Goal: Find specific page/section: Find specific page/section

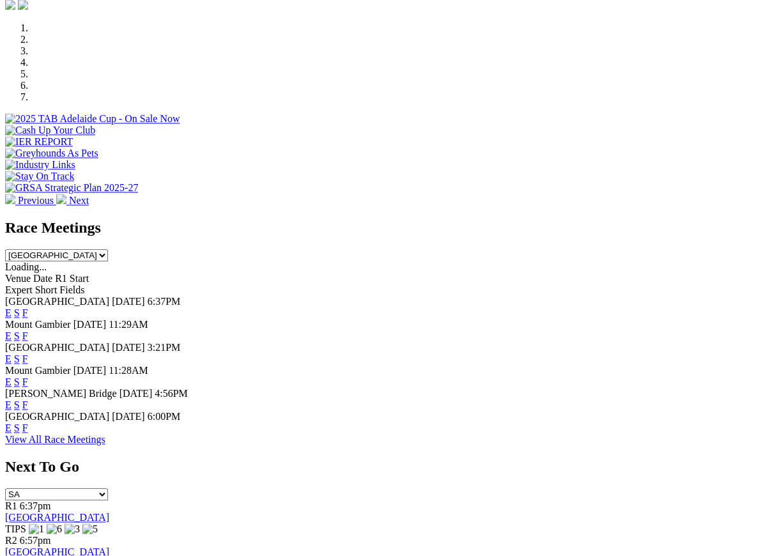
scroll to position [381, 0]
click at [28, 423] on link "F" at bounding box center [25, 428] width 6 height 11
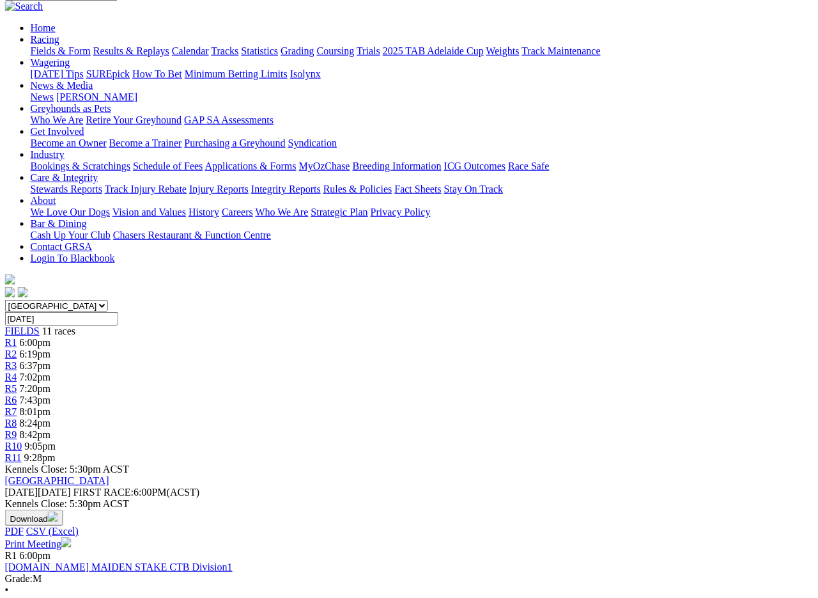
scroll to position [0, 8]
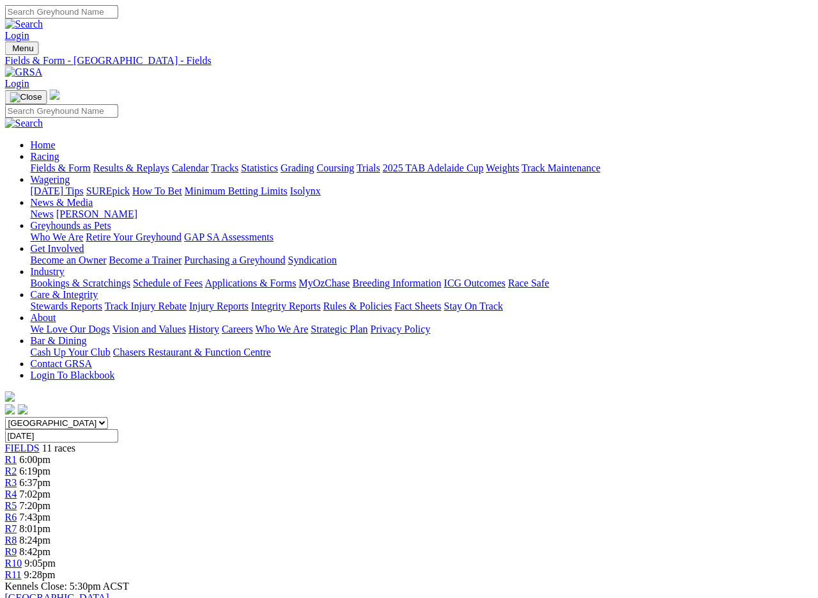
click at [37, 162] on link "Fields & Form" at bounding box center [61, 167] width 60 height 11
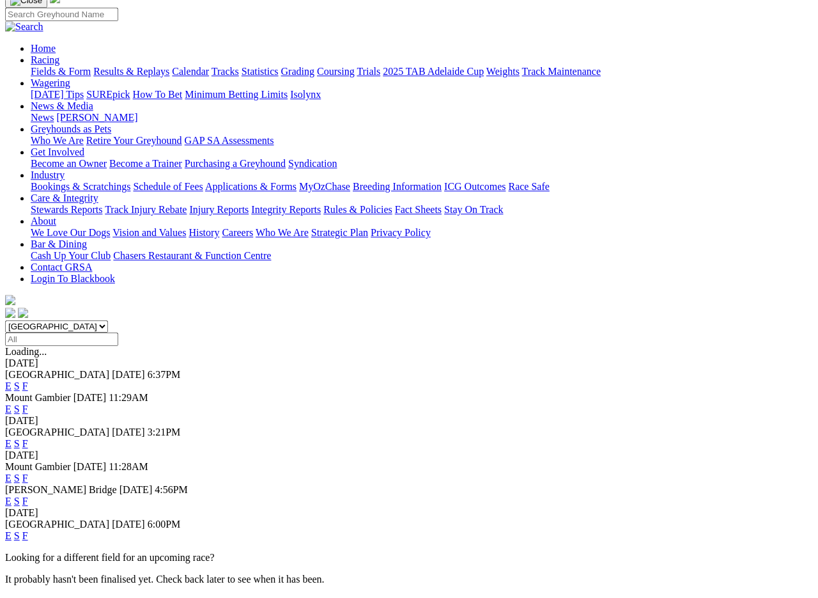
scroll to position [97, 0]
click at [28, 438] on link "F" at bounding box center [25, 443] width 6 height 11
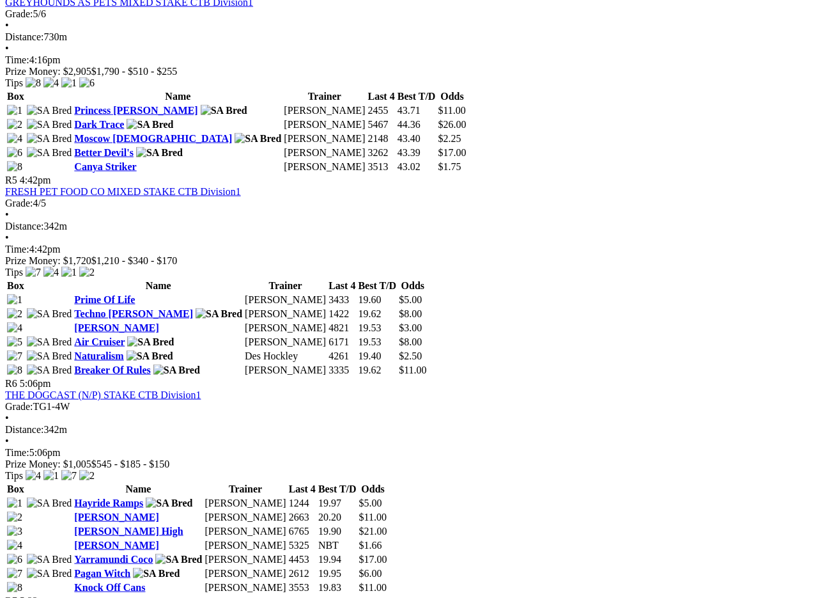
scroll to position [1266, 0]
